Goal: Information Seeking & Learning: Learn about a topic

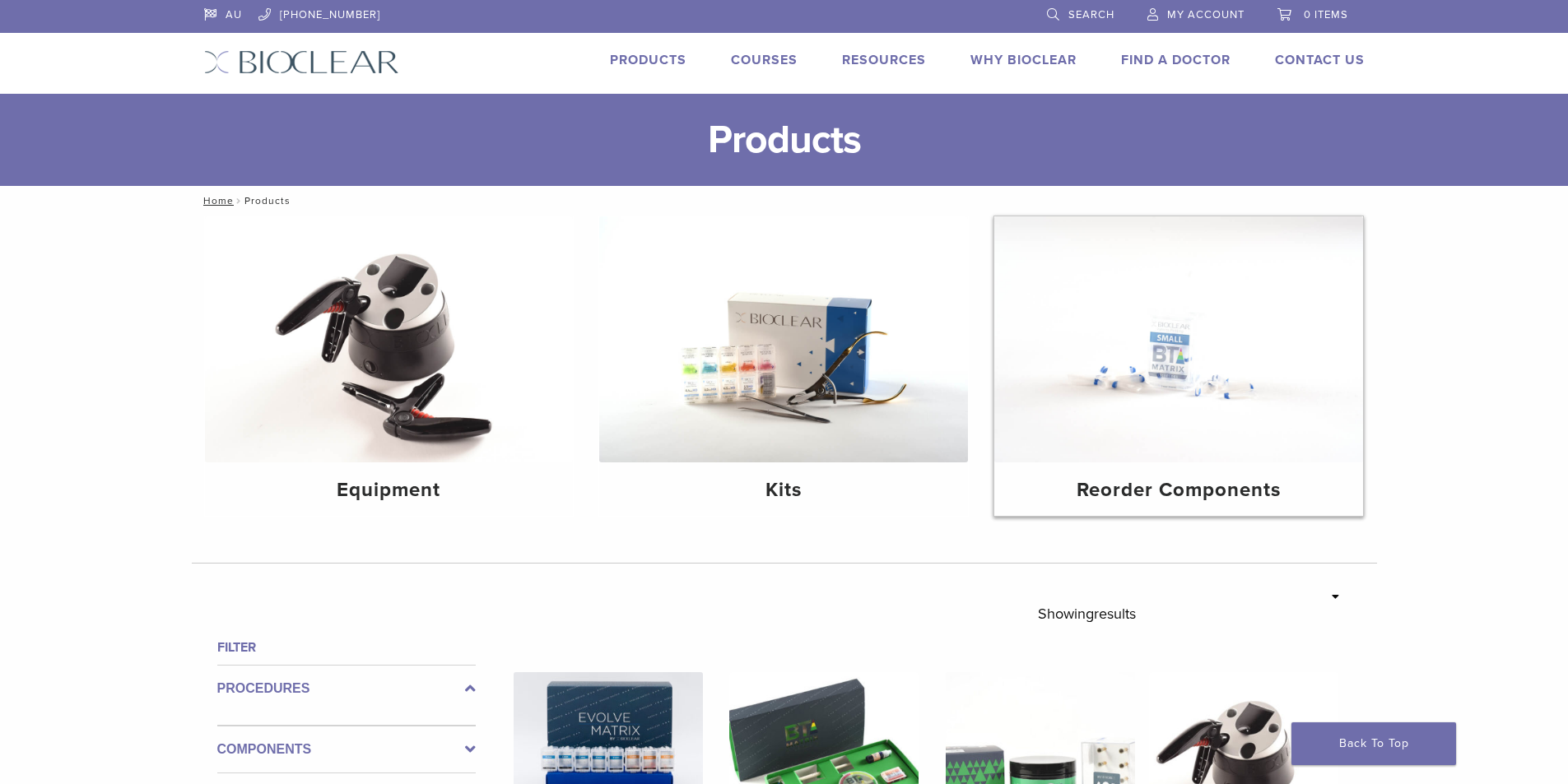
click at [1207, 404] on img at bounding box center [1178, 340] width 369 height 246
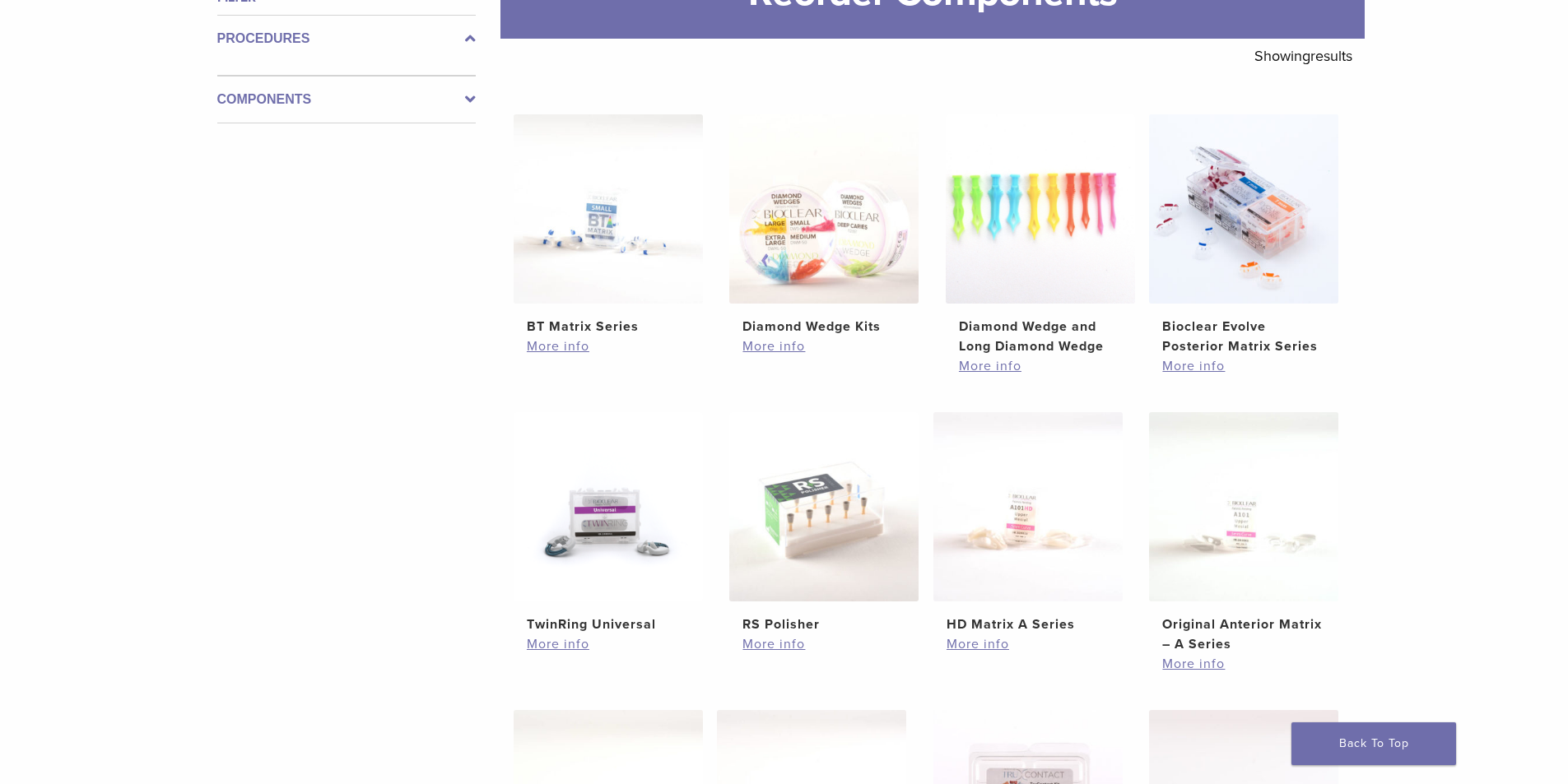
scroll to position [411, 0]
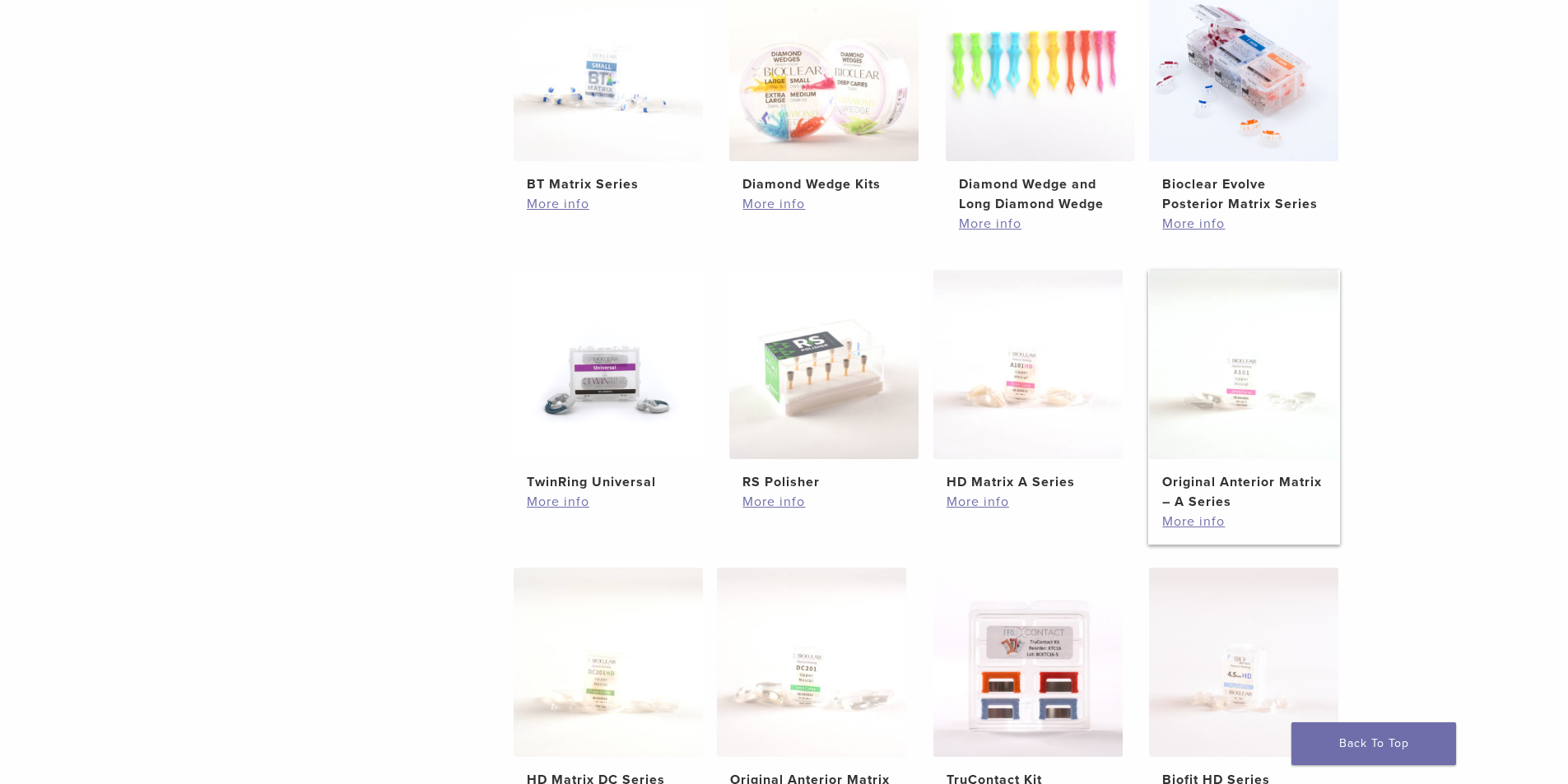
click at [1237, 423] on img at bounding box center [1243, 364] width 189 height 189
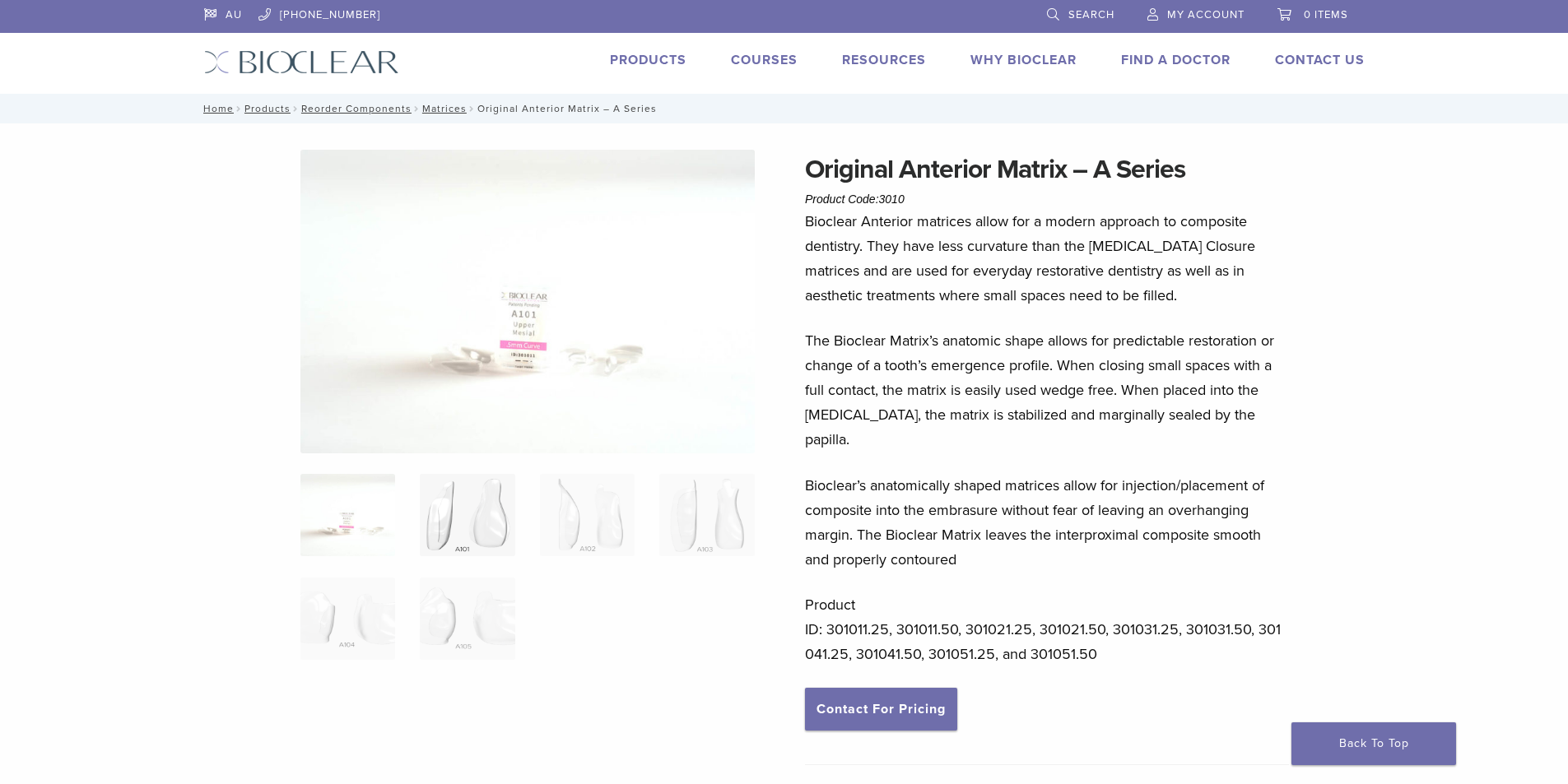
click at [479, 520] on img at bounding box center [467, 514] width 95 height 82
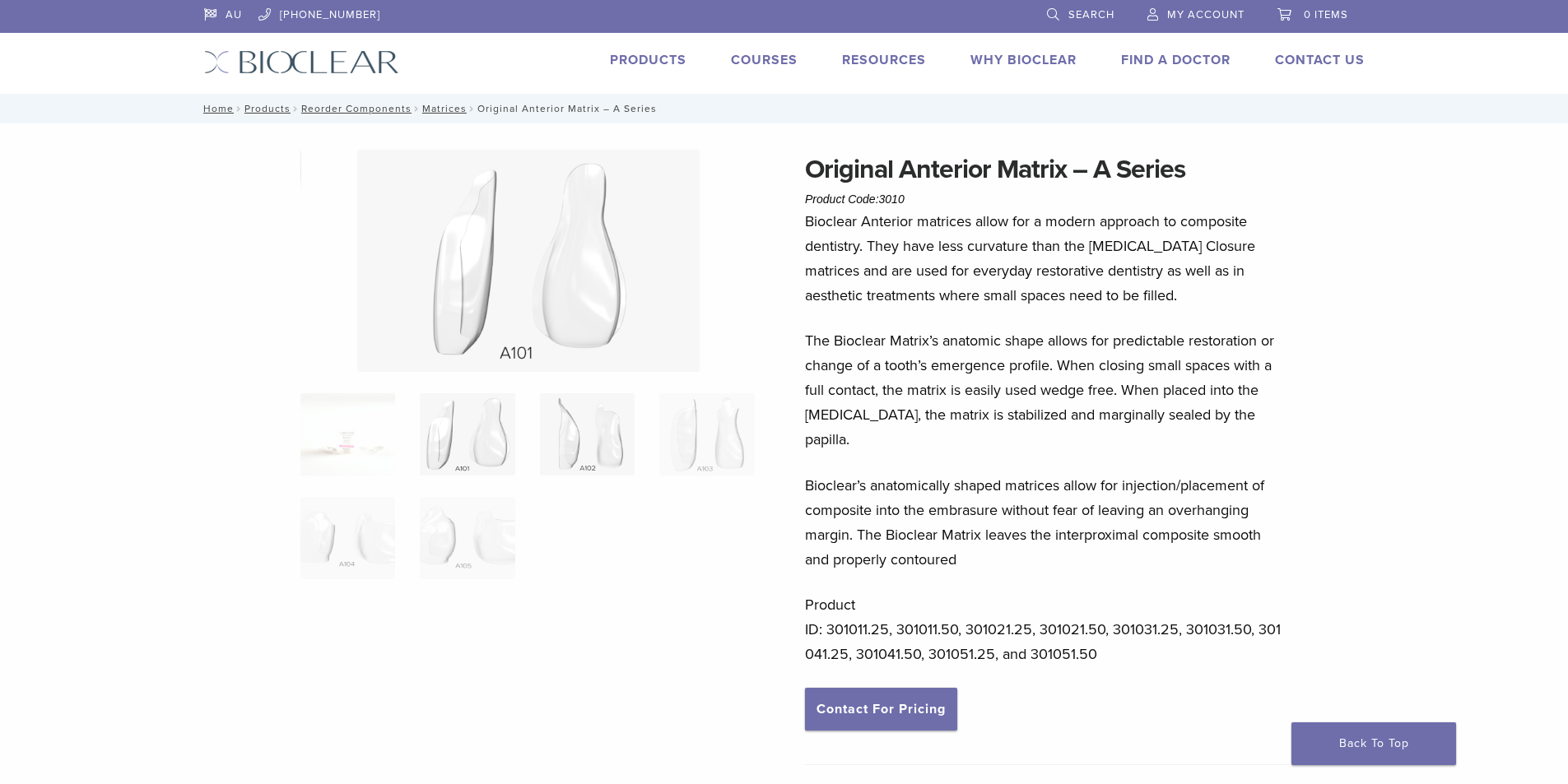
click at [603, 449] on img at bounding box center [587, 434] width 95 height 82
click at [717, 438] on img at bounding box center [707, 434] width 95 height 82
click at [464, 547] on img at bounding box center [467, 538] width 95 height 82
click at [335, 545] on img at bounding box center [348, 538] width 95 height 82
click at [434, 471] on img at bounding box center [467, 434] width 95 height 82
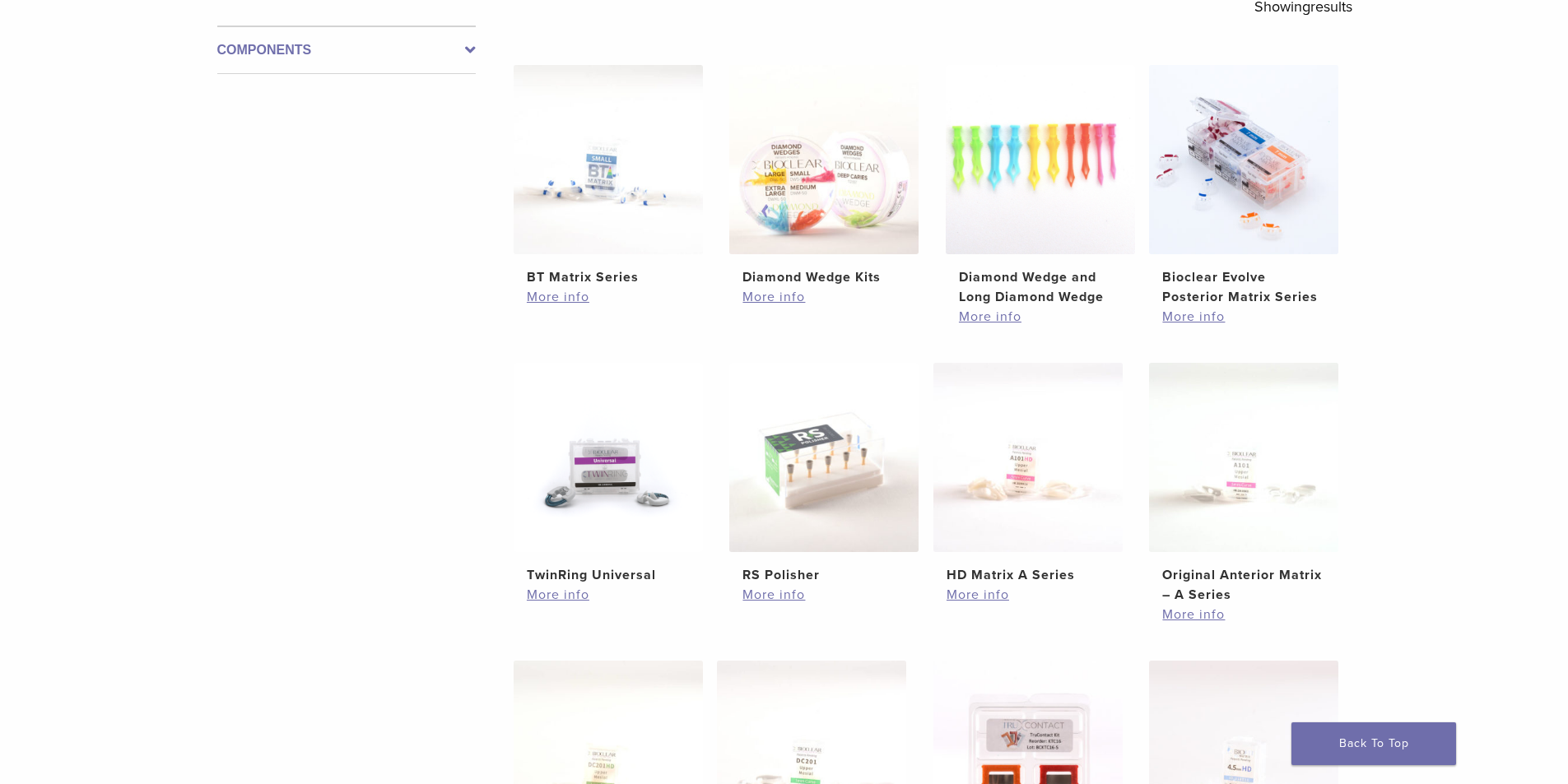
scroll to position [411, 0]
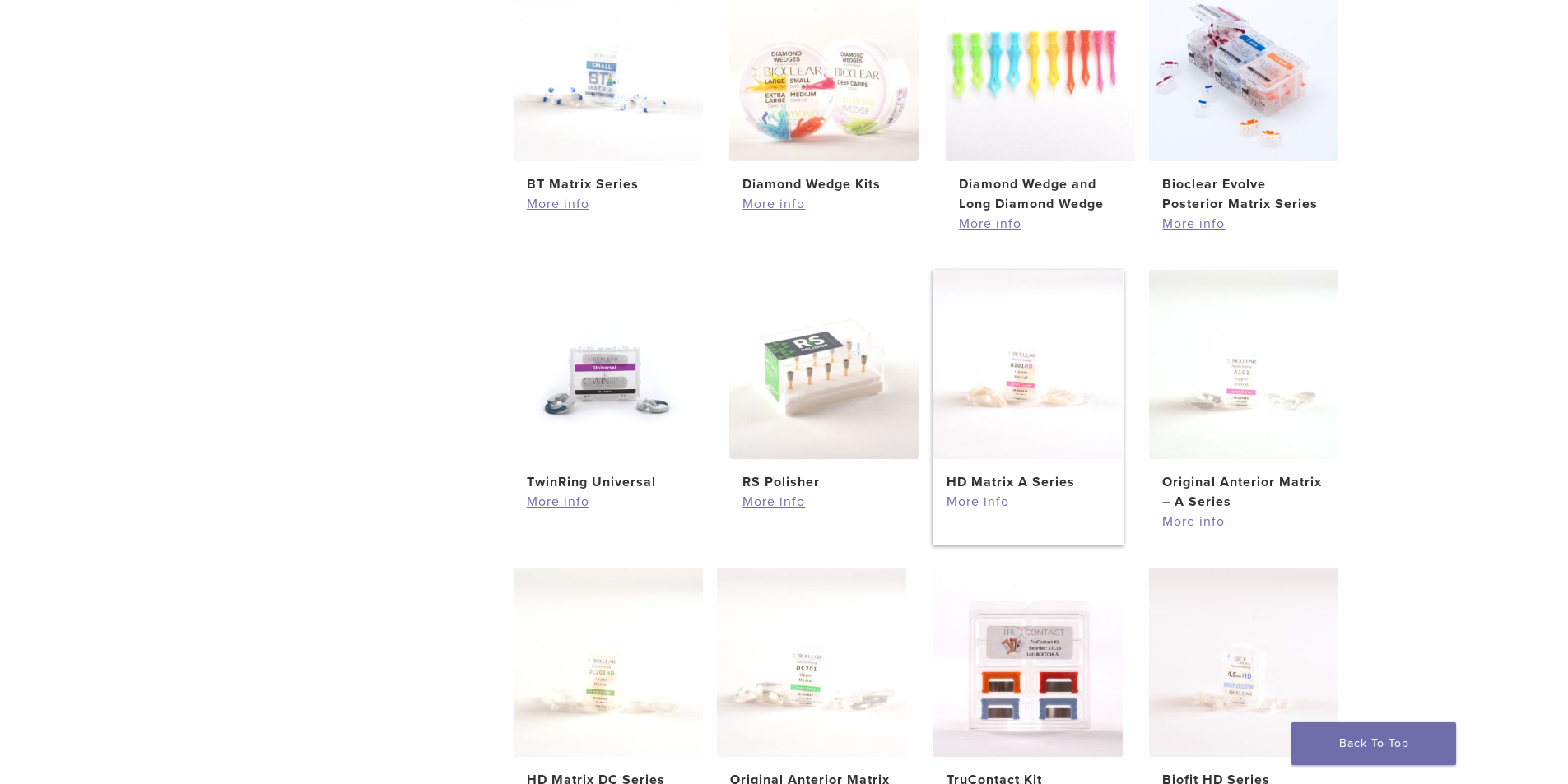
click at [987, 500] on link "More info" at bounding box center [1028, 502] width 163 height 20
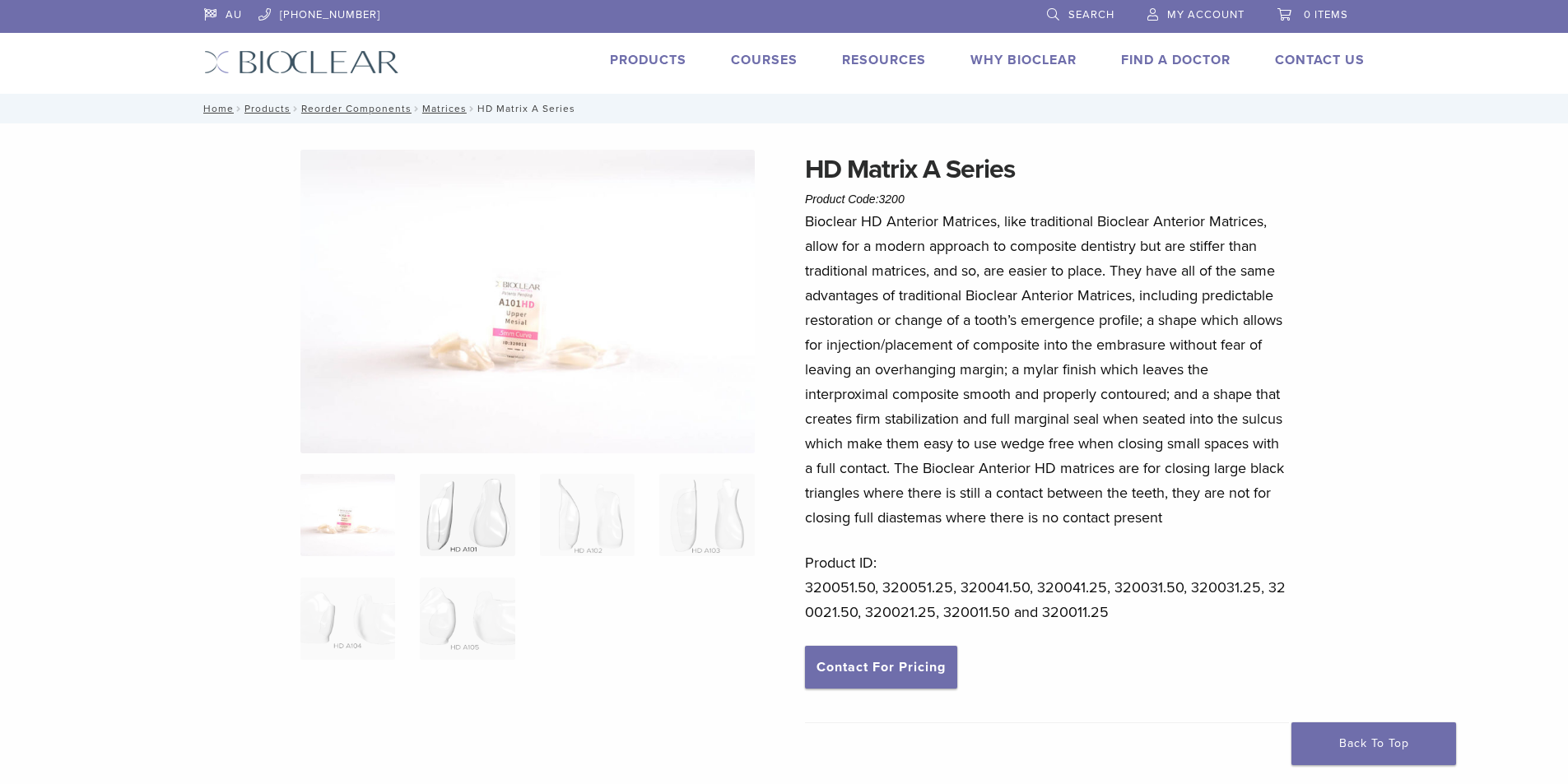
click at [434, 540] on img at bounding box center [467, 514] width 95 height 82
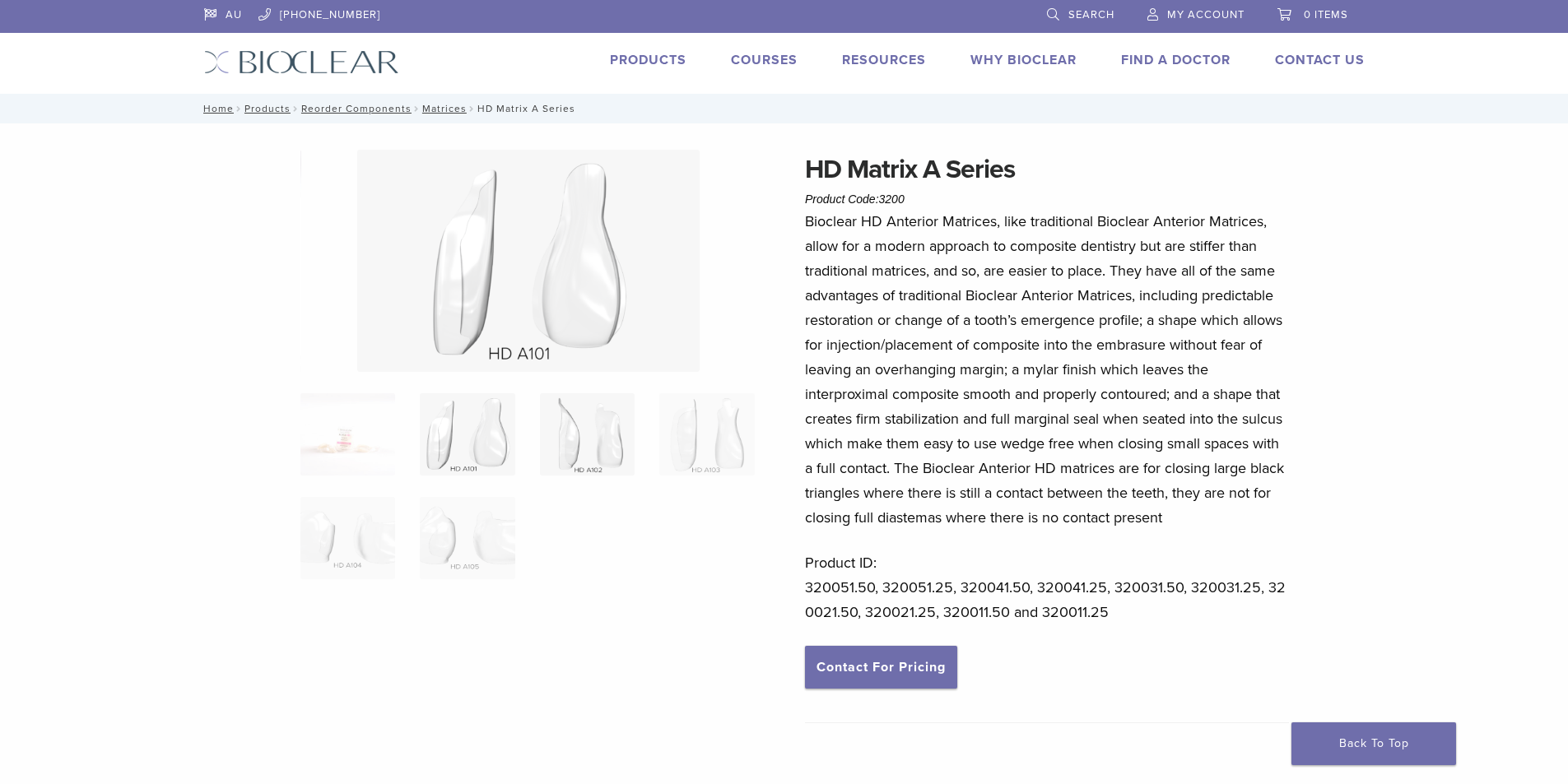
click at [567, 469] on img at bounding box center [587, 434] width 95 height 82
click at [698, 449] on img at bounding box center [707, 434] width 95 height 82
click at [324, 439] on img at bounding box center [348, 434] width 95 height 82
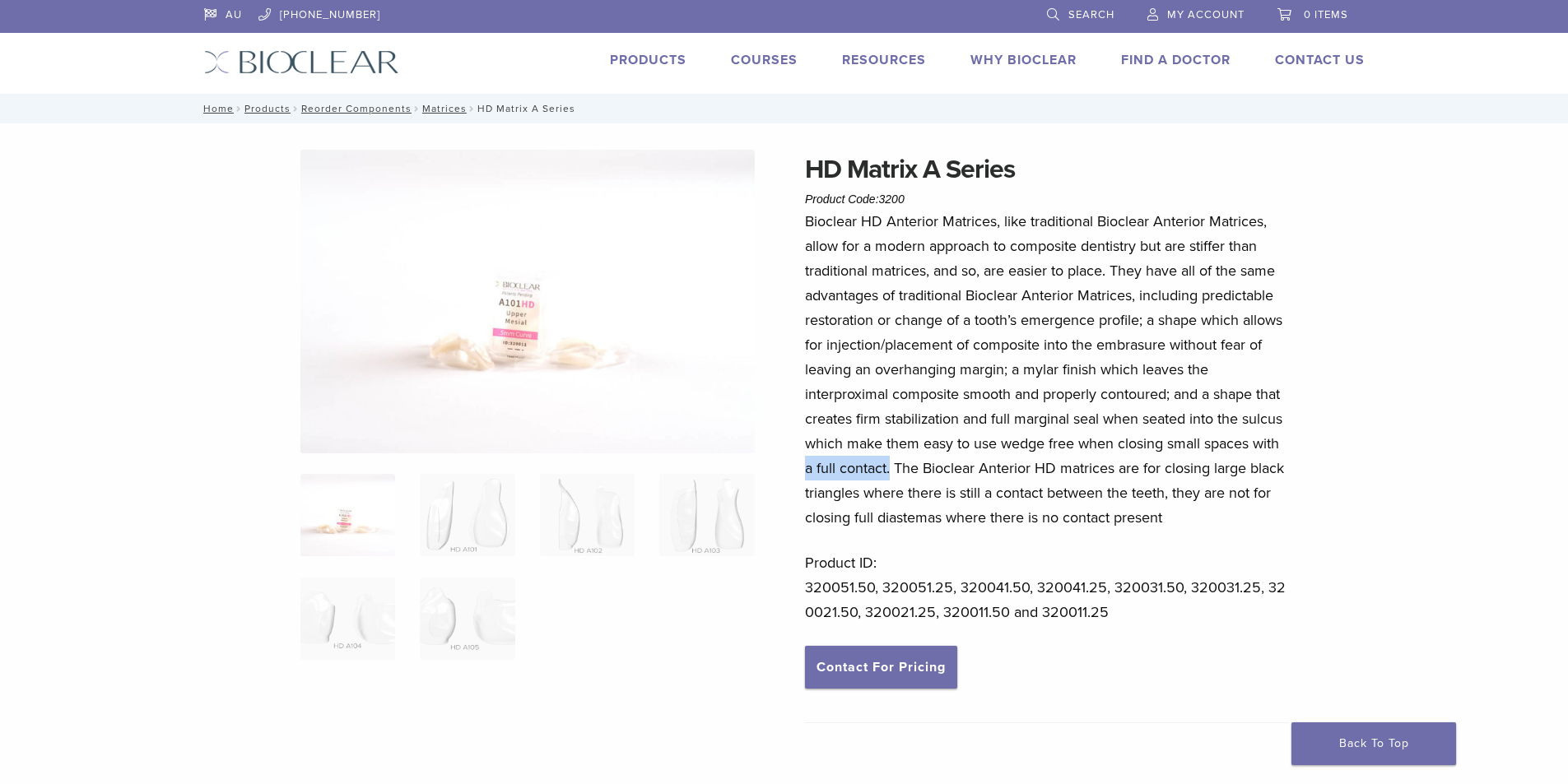
drag, startPoint x: 807, startPoint y: 470, endPoint x: 893, endPoint y: 470, distance: 86.0
click at [893, 470] on p "Bioclear HD Anterior Matrices, like traditional Bioclear Anterior Matrices, all…" at bounding box center [1047, 370] width 484 height 321
click at [1348, 434] on div "HD Matrix A Series Product Code: 3200 $ 75.38 – $ 140.77 Price range: $75.38 th…" at bounding box center [784, 602] width 1185 height 905
